Goal: Task Accomplishment & Management: Use online tool/utility

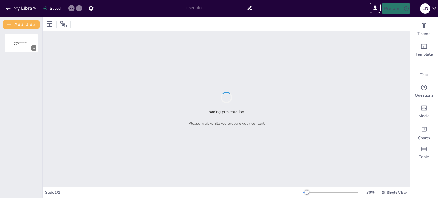
type input "Efecto del N-[MEDICAL_DATA] en la Acumulación de Triglicéridos en Células MEF D…"
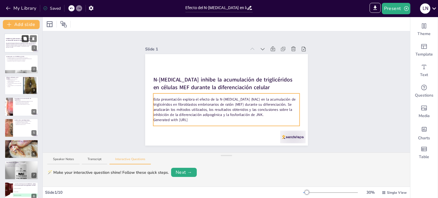
click at [24, 41] on button at bounding box center [25, 38] width 7 height 7
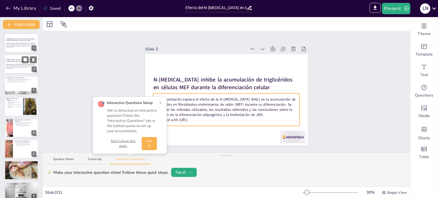
click at [19, 66] on p "Esta presentación explora el efecto de la N-[MEDICAL_DATA] (NAC) en la acumulac…" at bounding box center [21, 66] width 31 height 4
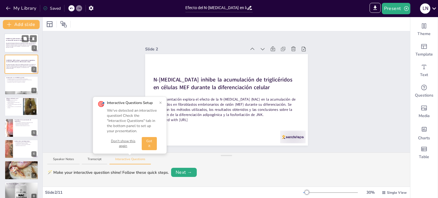
click at [22, 46] on p "Esta presentación explora el efecto de la N-[MEDICAL_DATA] (NAC) en la acumulac…" at bounding box center [21, 44] width 31 height 4
click at [332, 104] on div "Slide 1 N-[MEDICAL_DATA] inhibe la acumulación de triglicéridos en células MEF …" at bounding box center [226, 91] width 367 height 121
click at [161, 101] on button "×" at bounding box center [160, 102] width 3 height 5
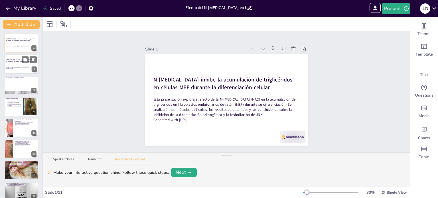
click at [19, 62] on div "N-[MEDICAL_DATA] inhibe la acumulación de triglicéridos en células MEF durante …" at bounding box center [21, 61] width 31 height 4
click at [260, 46] on icon at bounding box center [263, 49] width 6 height 6
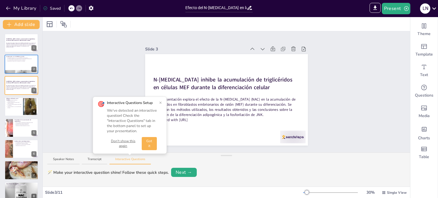
click at [160, 102] on button "×" at bounding box center [160, 102] width 3 height 5
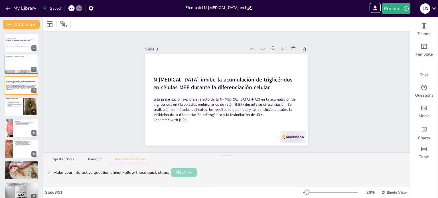
click at [182, 172] on button "Next →" at bounding box center [184, 172] width 26 height 9
click at [58, 174] on button "Back" at bounding box center [56, 172] width 19 height 9
click at [395, 10] on button "Present" at bounding box center [395, 8] width 28 height 11
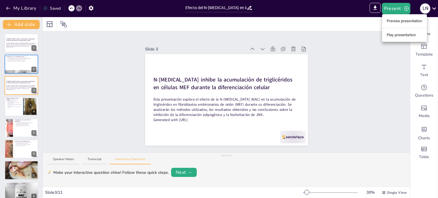
click at [395, 35] on li "Play presentation" at bounding box center [404, 34] width 45 height 9
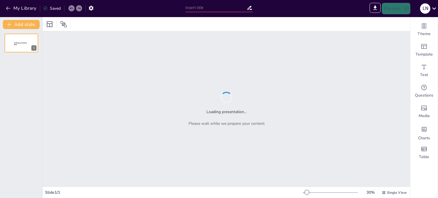
type input "Sendsteps presentation"
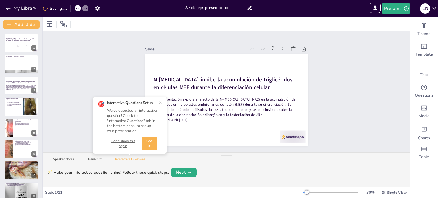
click at [121, 140] on button "Don't show this again" at bounding box center [123, 144] width 32 height 10
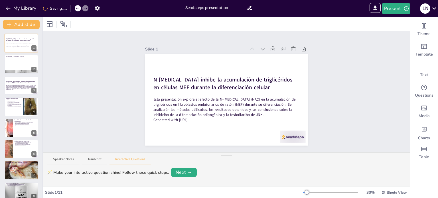
click at [117, 103] on div "Slide 1 N-[MEDICAL_DATA] inhibe la acumulación de triglicéridos en células MEF …" at bounding box center [226, 91] width 367 height 121
click at [25, 67] on div at bounding box center [21, 64] width 34 height 19
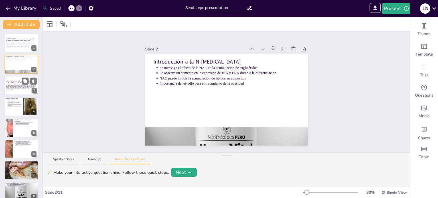
click at [21, 85] on p "Esta presentación explora el efecto de la N-[MEDICAL_DATA] (NAC) en la acumulac…" at bounding box center [21, 87] width 31 height 4
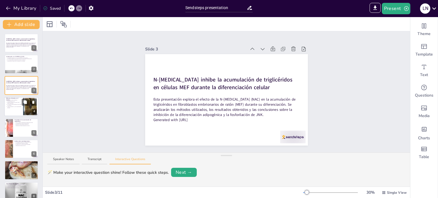
click at [17, 105] on p "Se realizaron análisis estadísticos para validar los resultados" at bounding box center [14, 105] width 14 height 2
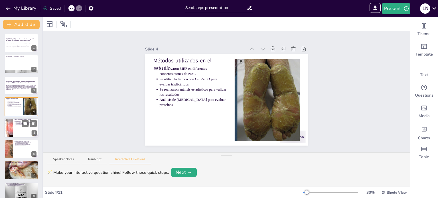
click at [17, 127] on div at bounding box center [21, 127] width 34 height 19
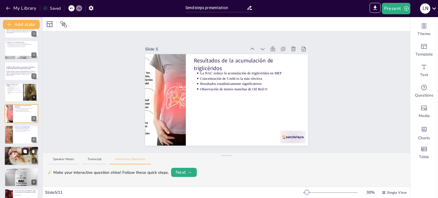
click at [24, 154] on button at bounding box center [25, 151] width 7 height 7
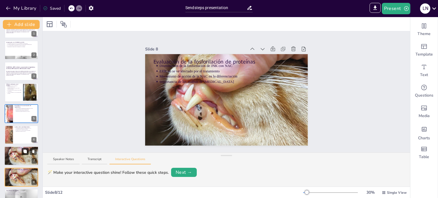
scroll to position [78, 0]
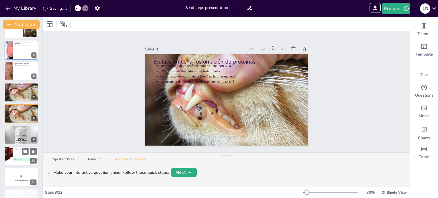
click at [20, 158] on li "C Disminuye la acumulación" at bounding box center [26, 159] width 26 height 3
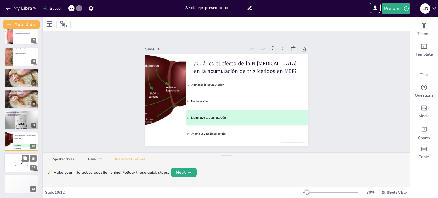
click at [24, 165] on strong "¡Prepárense para el quiz!" at bounding box center [21, 165] width 13 height 1
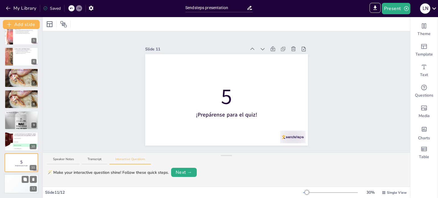
click at [24, 183] on div "Top scorer Participant 1 500" at bounding box center [29, 183] width 17 height 19
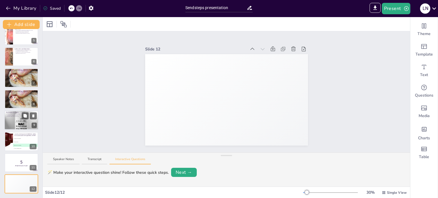
click at [19, 119] on div at bounding box center [21, 120] width 34 height 34
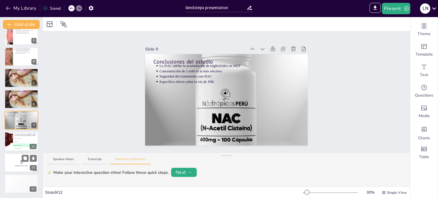
click at [23, 165] on strong "¡Prepárense para el quiz!" at bounding box center [21, 165] width 13 height 1
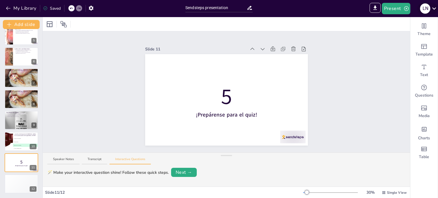
click at [425, 9] on div "L N" at bounding box center [425, 8] width 10 height 10
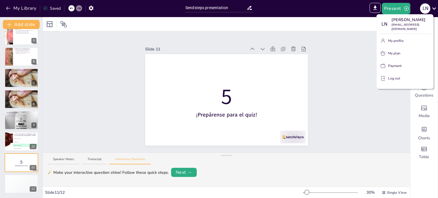
click at [390, 81] on p "Log out" at bounding box center [394, 78] width 12 height 5
